Goal: Task Accomplishment & Management: Manage account settings

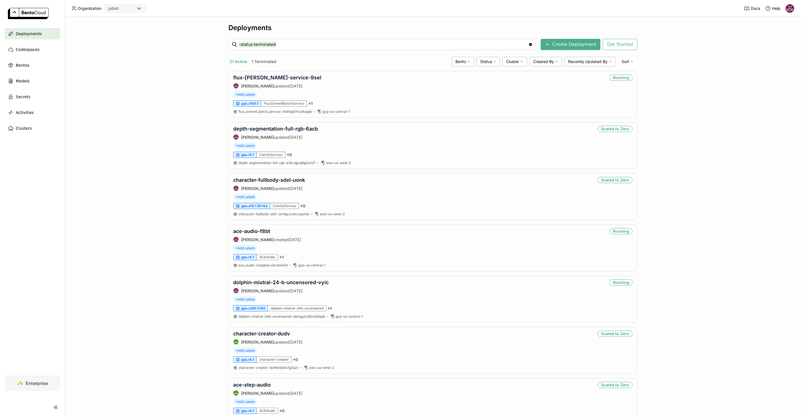
click at [178, 81] on div "Deployments -status:terminated -status:terminated Clear value Create Deployment…" at bounding box center [433, 217] width 736 height 400
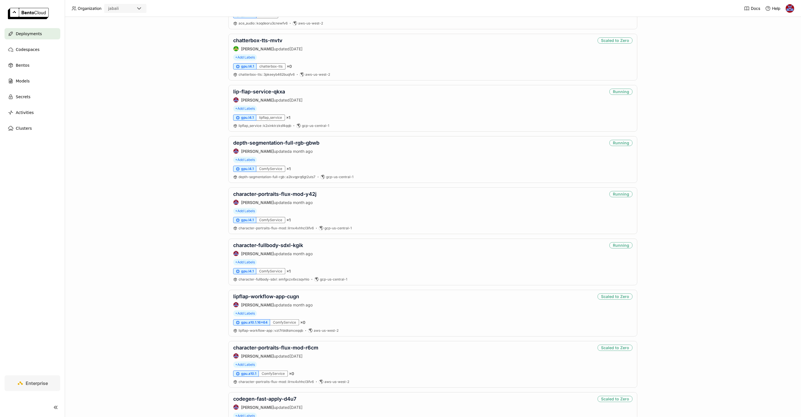
scroll to position [392, 0]
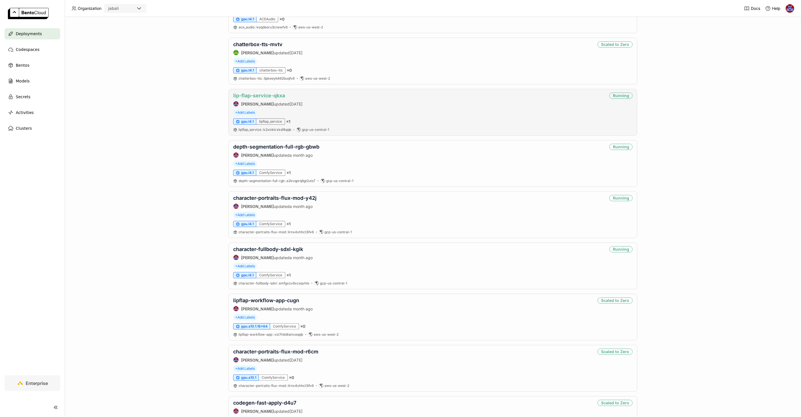
click at [268, 94] on link "lip-flap-service-qkxa" at bounding box center [259, 96] width 52 height 6
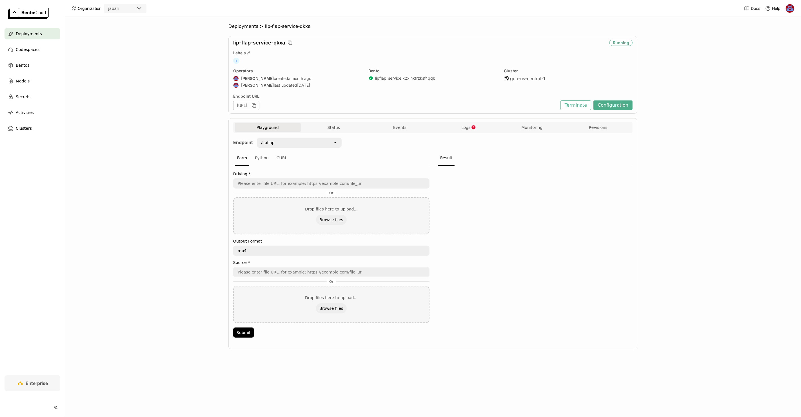
click at [321, 136] on div "Endpoint /lipflap open Form Python CURL Driving * Or Drop files here to upload.…" at bounding box center [432, 239] width 399 height 213
click at [310, 143] on div "/lipflap" at bounding box center [295, 142] width 75 height 9
click at [453, 129] on button "Logs" at bounding box center [466, 127] width 66 height 8
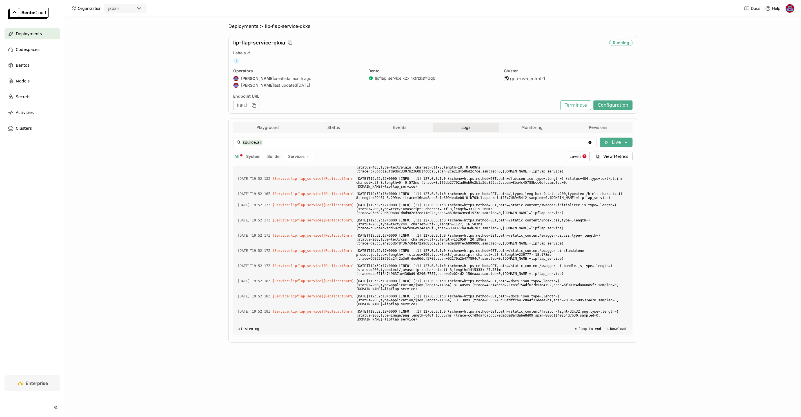
scroll to position [2714, 0]
click at [597, 10] on header "Organization jabali Docs Help" at bounding box center [400, 8] width 801 height 17
click at [157, 144] on div "Deployments > lip-flap-service-qkxa lip-flap-service-qkxa Running Labels + Oper…" at bounding box center [433, 217] width 736 height 400
drag, startPoint x: 544, startPoint y: 275, endPoint x: 365, endPoint y: 223, distance: 187.1
click at [365, 137] on span at bounding box center [492, 105] width 272 height 61
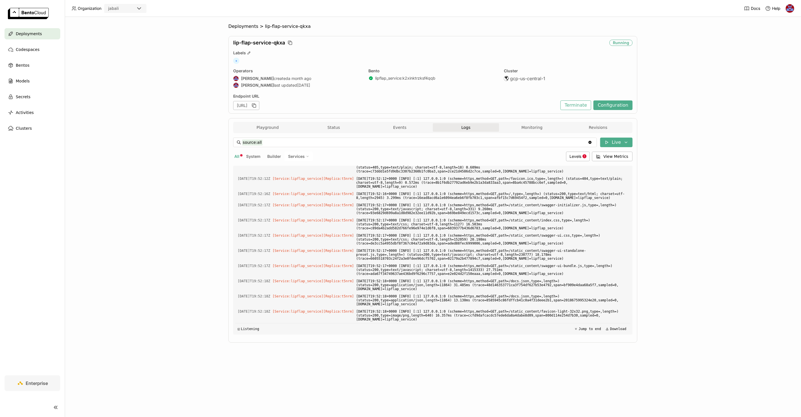
copy span "Traceback (most recent call last): File "/app/.venv/lib/python3.10/site-package…"
drag, startPoint x: 574, startPoint y: 214, endPoint x: 364, endPoint y: 211, distance: 210.3
click at [364, 74] on span "[DATE]T19:41:29+0000 [ERROR] [:1] Exception on /lipflap_preset_batch_zip [POST]…" at bounding box center [492, 69] width 272 height 10
copy span "[DATE]T19:41:29+0000 [ERROR] [:1] Exception on /lipflap_preset_batch_zip [POST]…"
click at [257, 104] on icon "button" at bounding box center [254, 106] width 6 height 6
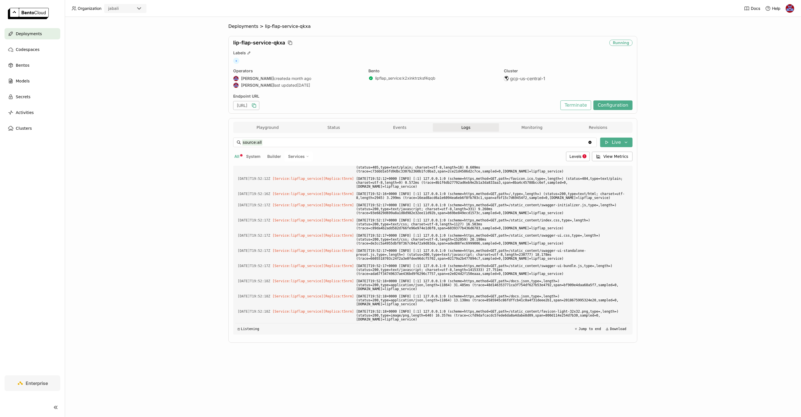
click at [691, 54] on div "Deployments > lip-flap-service-qkxa lip-flap-service-qkxa Running Labels + Oper…" at bounding box center [433, 217] width 736 height 400
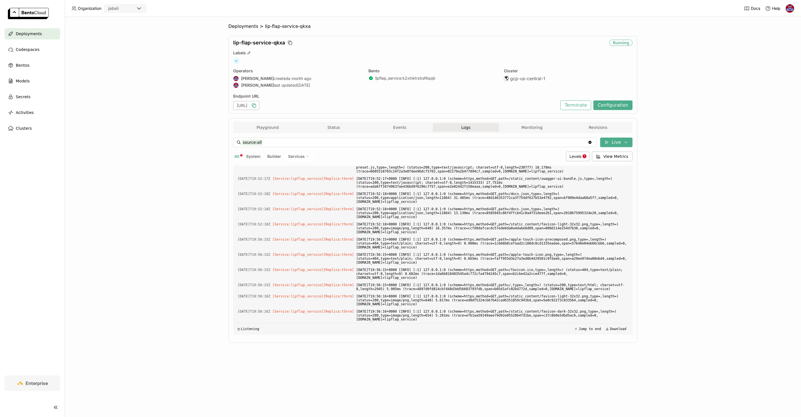
click at [691, 49] on div "Deployments > lip-flap-service-qkxa lip-flap-service-qkxa Running Labels + Oper…" at bounding box center [433, 217] width 736 height 400
click at [726, 70] on div "Deployments > lip-flap-service-qkxa lip-flap-service-qkxa Running Labels + Oper…" at bounding box center [433, 217] width 736 height 400
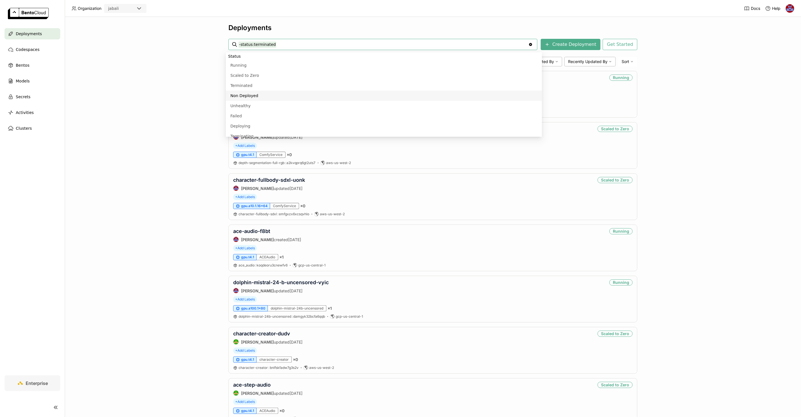
click at [176, 92] on div "Deployments -status:terminated -status:terminated Clear value Create Deployment…" at bounding box center [433, 217] width 736 height 400
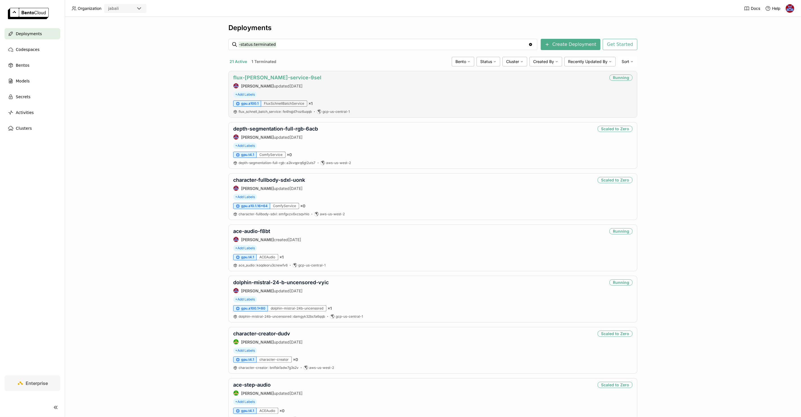
click at [262, 76] on link "flux-[PERSON_NAME]-service-9sel" at bounding box center [277, 78] width 88 height 6
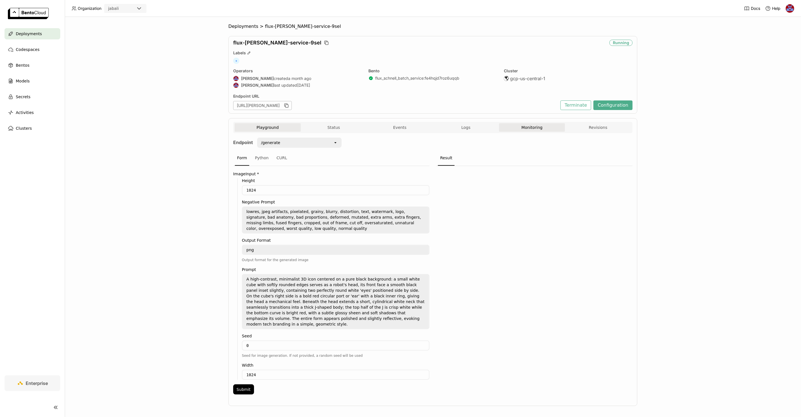
click at [529, 130] on button "Monitoring" at bounding box center [532, 127] width 66 height 8
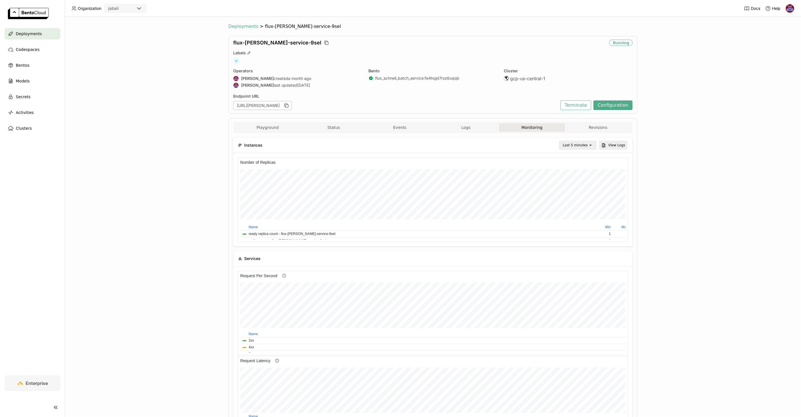
click at [239, 28] on span "Deployments" at bounding box center [243, 27] width 30 height 6
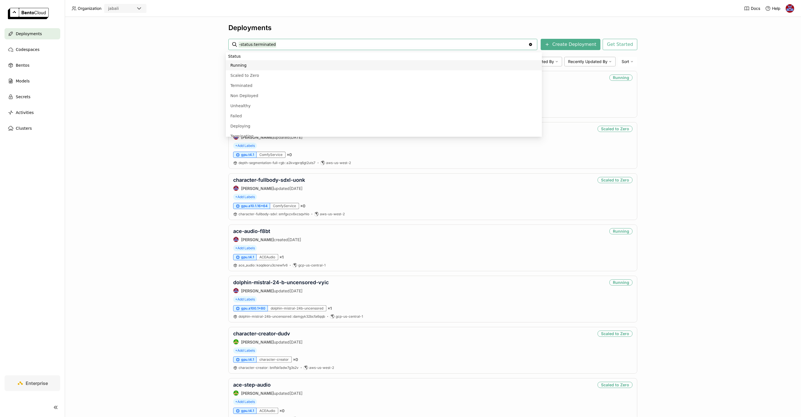
click at [697, 256] on div "Deployments -status:terminated -status:terminated Clear value Create Deployment…" at bounding box center [433, 217] width 736 height 400
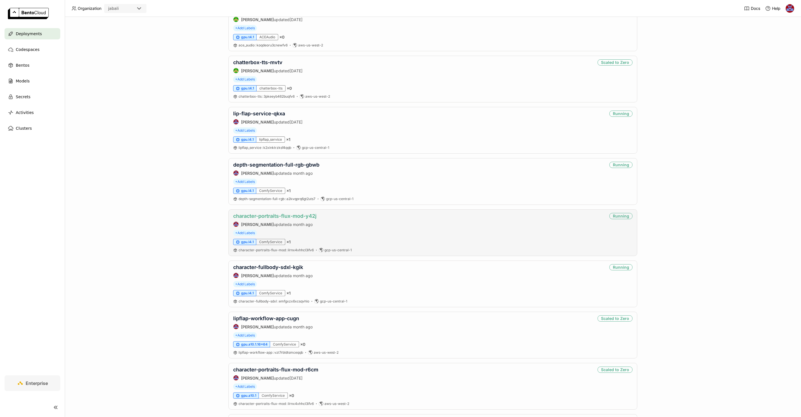
click at [268, 214] on link "character-portraits-flux-mod-y42j" at bounding box center [274, 216] width 83 height 6
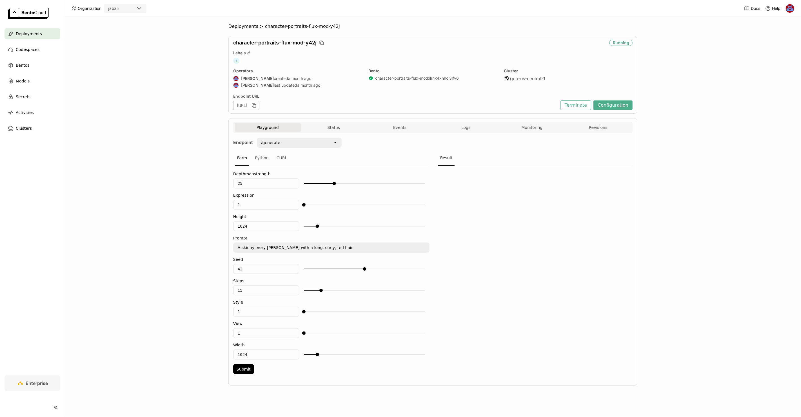
click at [473, 122] on div "Playground Status Events Logs Monitoring Revisions" at bounding box center [432, 127] width 399 height 11
click at [470, 127] on button "Logs" at bounding box center [466, 127] width 66 height 8
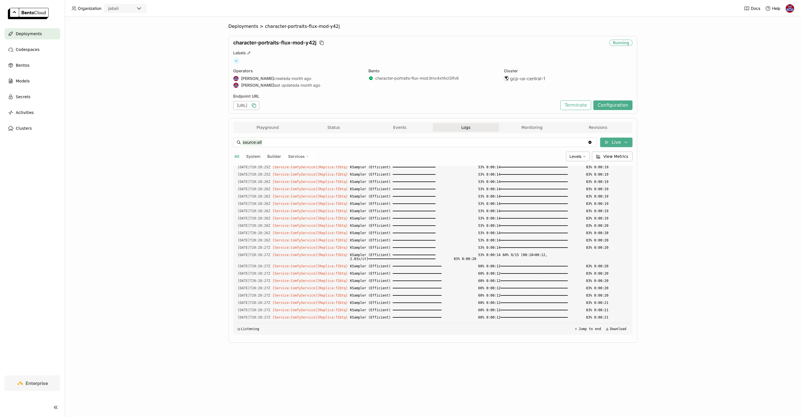
scroll to position [1955, 0]
click at [255, 104] on icon "button" at bounding box center [253, 105] width 3 height 3
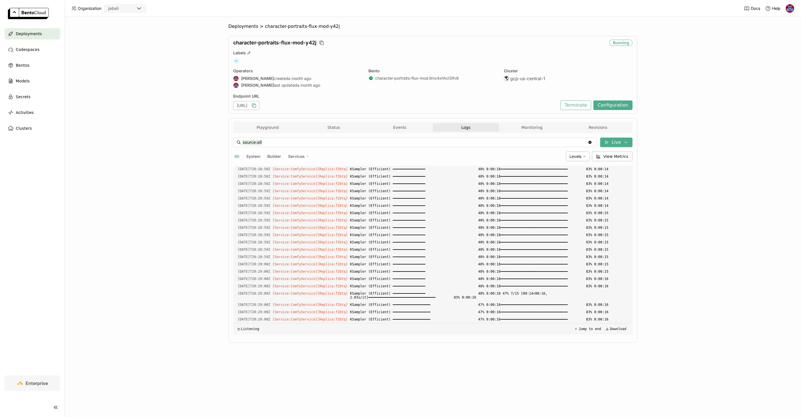
scroll to position [4018, 0]
click at [533, 125] on button "Monitoring" at bounding box center [532, 127] width 66 height 8
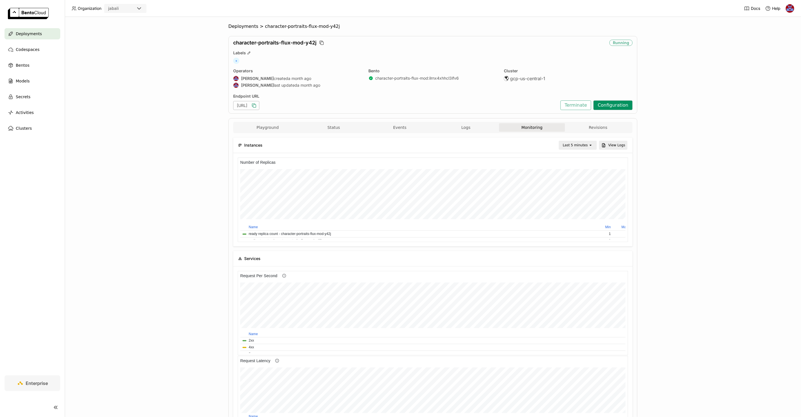
click at [607, 107] on button "Configuration" at bounding box center [612, 105] width 39 height 10
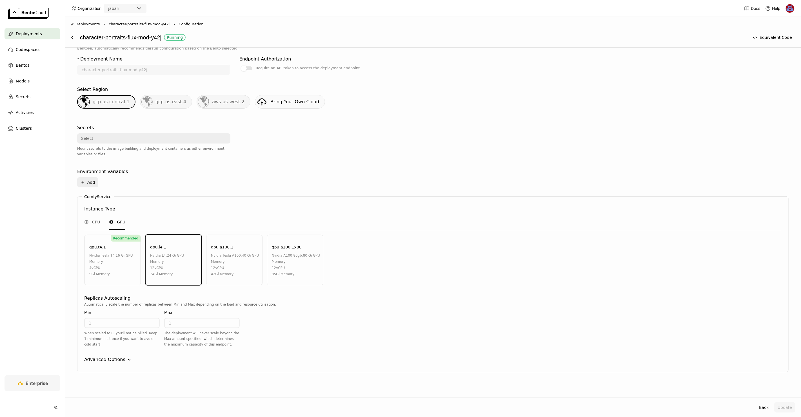
click at [126, 357] on icon "Down" at bounding box center [129, 360] width 6 height 6
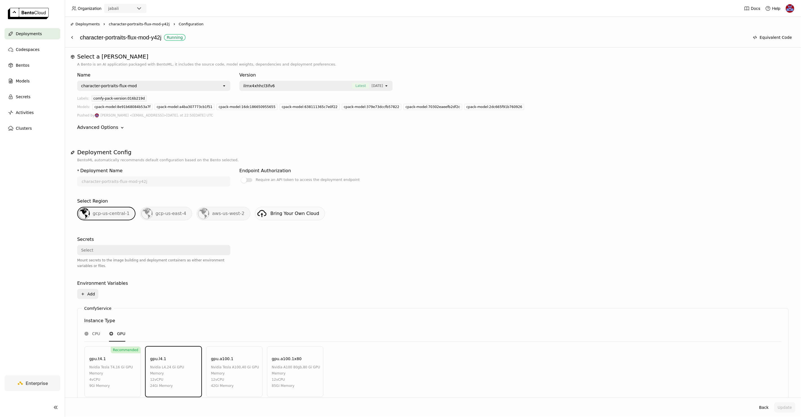
click at [150, 26] on span "character-portraits-flux-mod-y42j" at bounding box center [139, 24] width 61 height 6
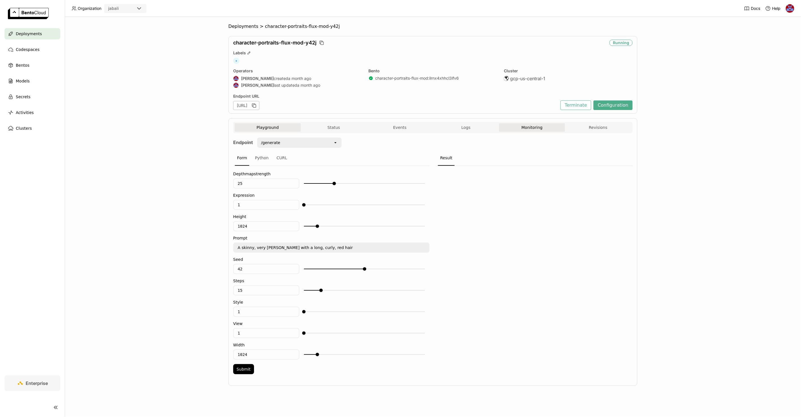
click at [519, 124] on button "Monitoring" at bounding box center [532, 127] width 66 height 8
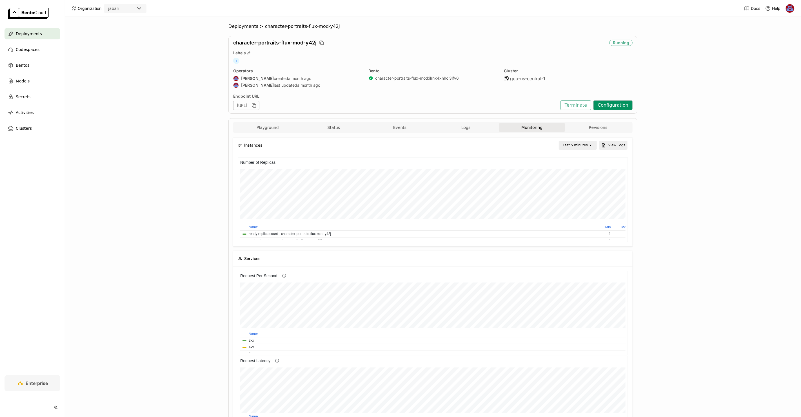
click at [610, 106] on button "Configuration" at bounding box center [612, 105] width 39 height 10
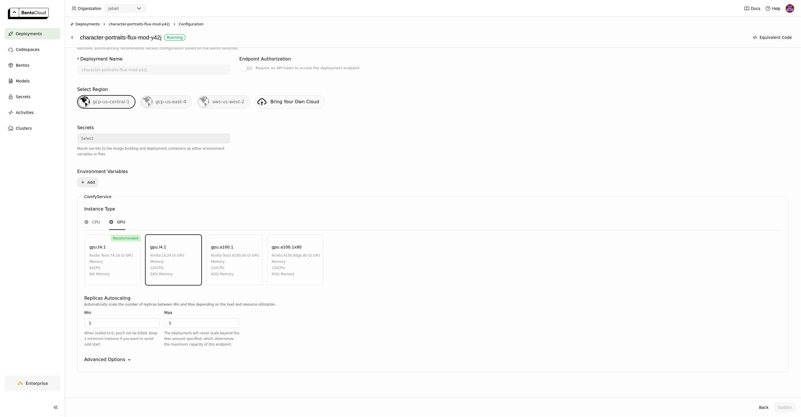
click at [199, 323] on input "1" at bounding box center [202, 323] width 74 height 9
type input "3"
click at [120, 356] on div "Advanced Options" at bounding box center [104, 359] width 41 height 7
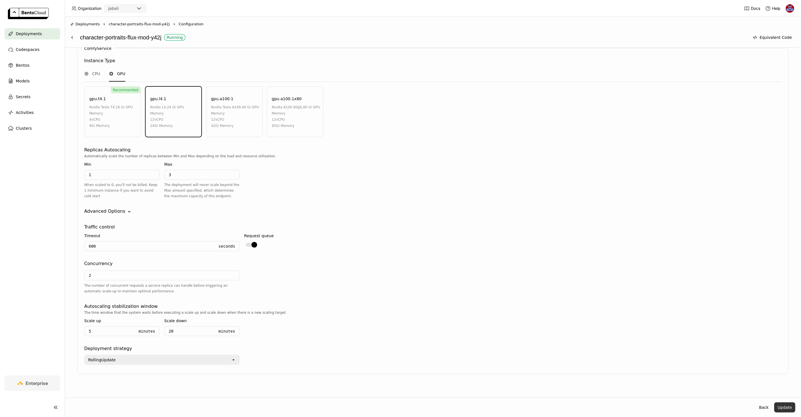
click at [781, 405] on button "Update" at bounding box center [784, 408] width 21 height 10
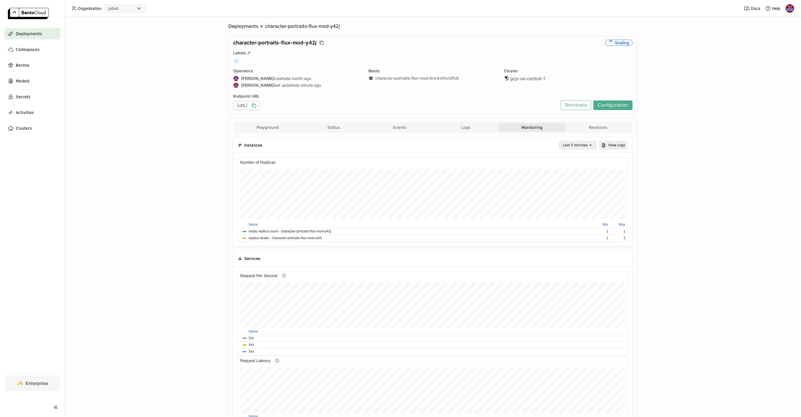
click at [256, 105] on icon "button" at bounding box center [254, 106] width 3 height 3
click at [681, 86] on div "Deployments > character-portraits-flux-mod-y42j character-portraits-flux-mod-y4…" at bounding box center [433, 217] width 736 height 400
click at [715, 44] on div "Deployments > character-portraits-flux-mod-y42j character-portraits-flux-mod-y4…" at bounding box center [433, 217] width 736 height 400
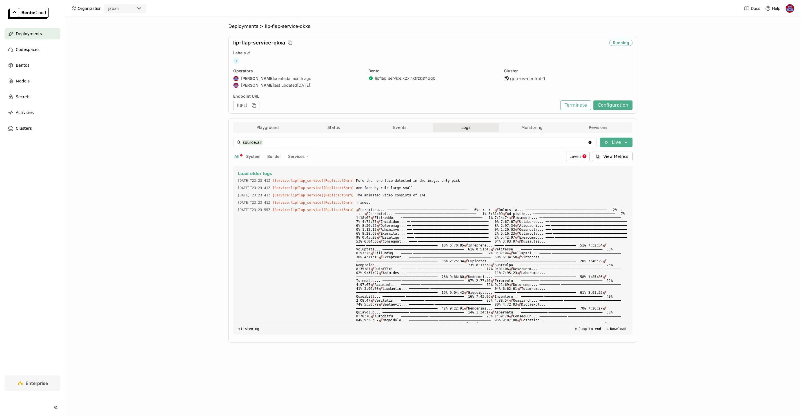
scroll to position [2714, 0]
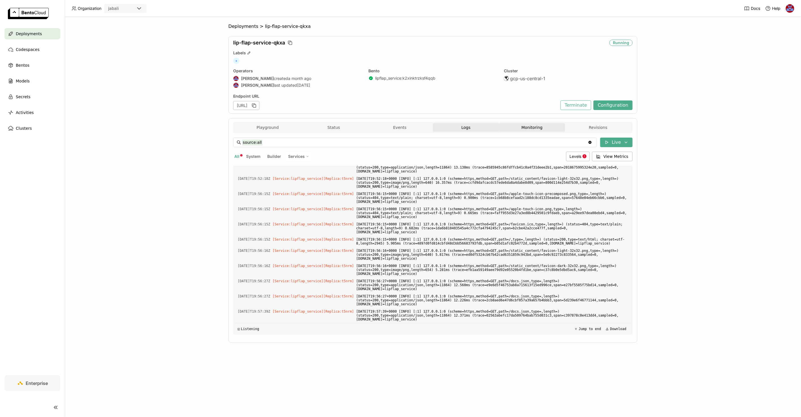
click at [547, 129] on button "Monitoring" at bounding box center [532, 127] width 66 height 8
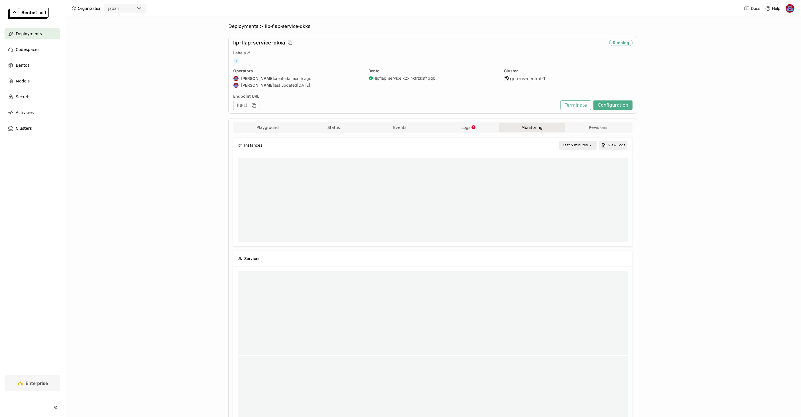
scroll to position [5, 5]
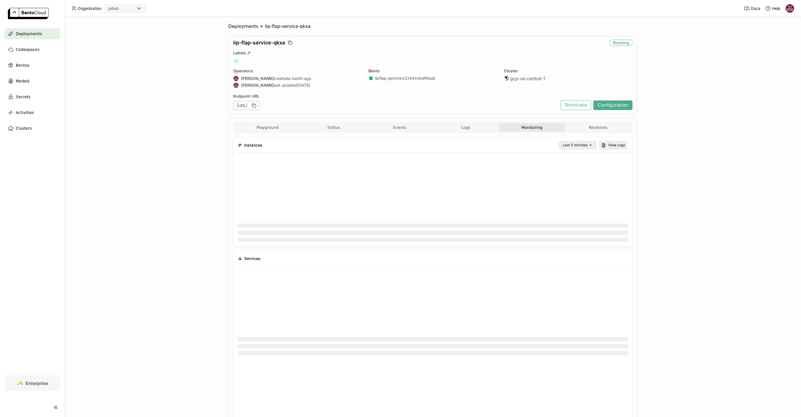
click at [36, 32] on span "Deployments" at bounding box center [29, 33] width 26 height 7
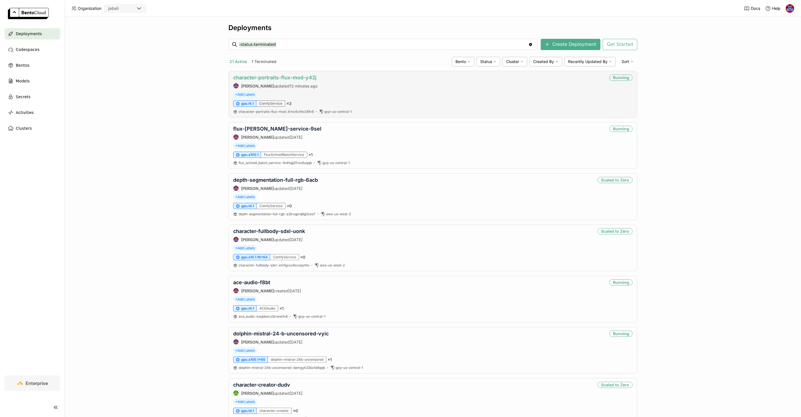
click at [275, 78] on link "character-portraits-flux-mod-y42j" at bounding box center [274, 78] width 83 height 6
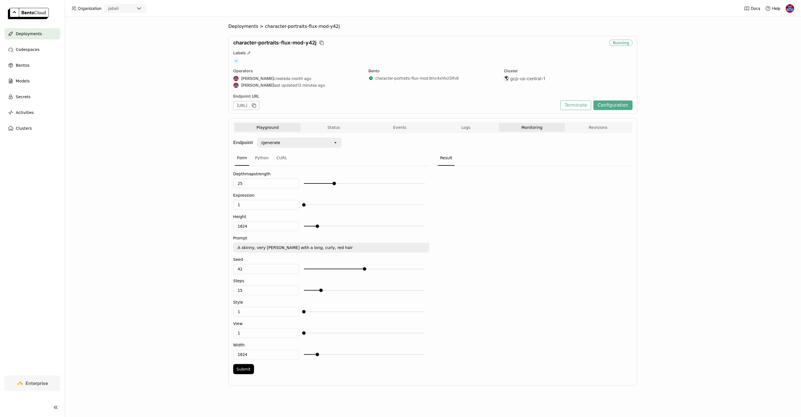
click at [530, 126] on button "Monitoring" at bounding box center [532, 127] width 66 height 8
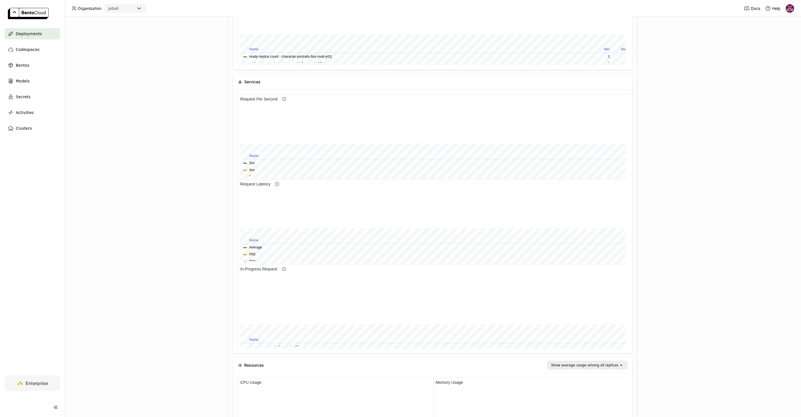
scroll to position [178, 0]
click at [738, 79] on div "Deployments > character-portraits-flux-mod-y42j character-portraits-flux-mod-y4…" at bounding box center [433, 217] width 736 height 400
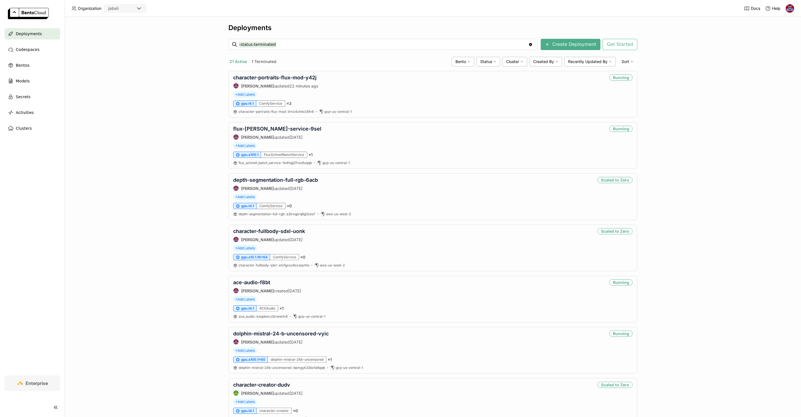
click at [194, 132] on div "Deployments -status:terminated -status:terminated Clear value Create Deployment…" at bounding box center [433, 217] width 736 height 400
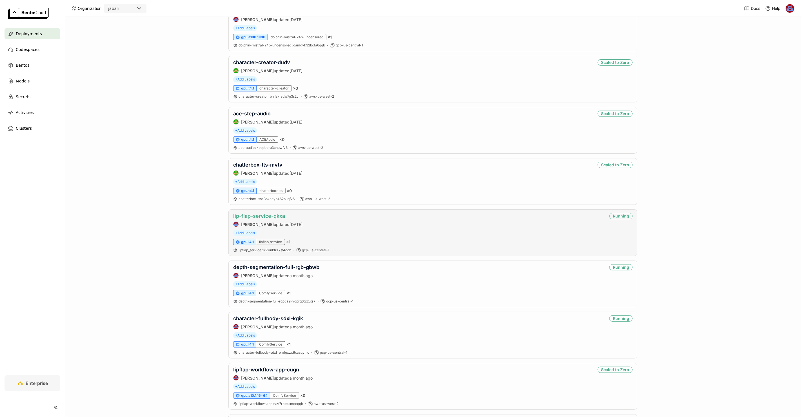
click at [258, 216] on link "lip-flap-service-qkxa" at bounding box center [259, 216] width 52 height 6
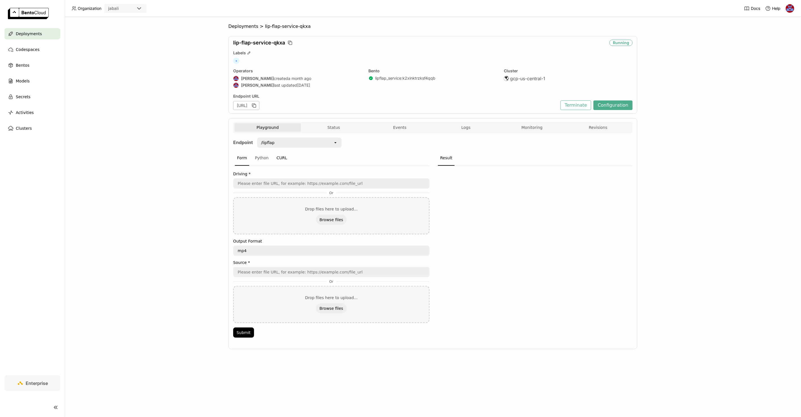
click at [276, 158] on div "CURL" at bounding box center [281, 158] width 15 height 15
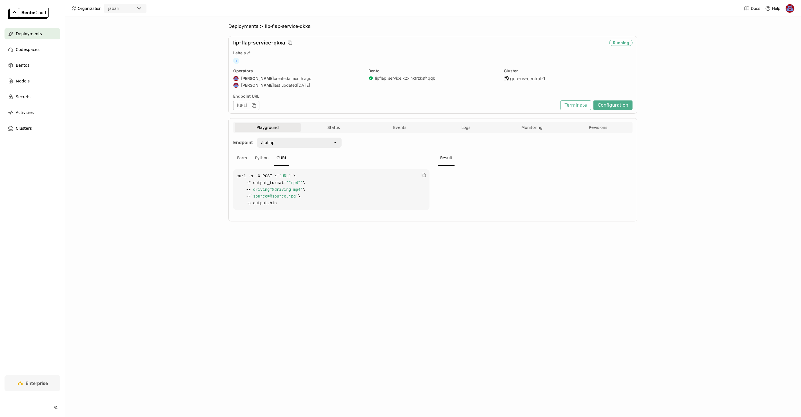
click at [695, 28] on div "Deployments > lip-flap-service-qkxa lip-flap-service-qkxa Running Labels + Oper…" at bounding box center [433, 217] width 736 height 400
